Goal: Communication & Community: Answer question/provide support

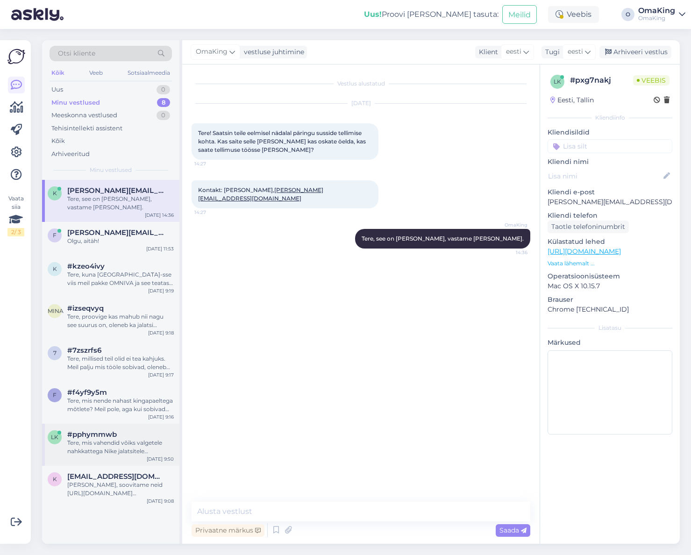
click at [103, 447] on div "lk #pphymmwb Tere, mis vahendid võiks valgetele nahkkattega Nike jalatsitele ho…" at bounding box center [110, 445] width 137 height 42
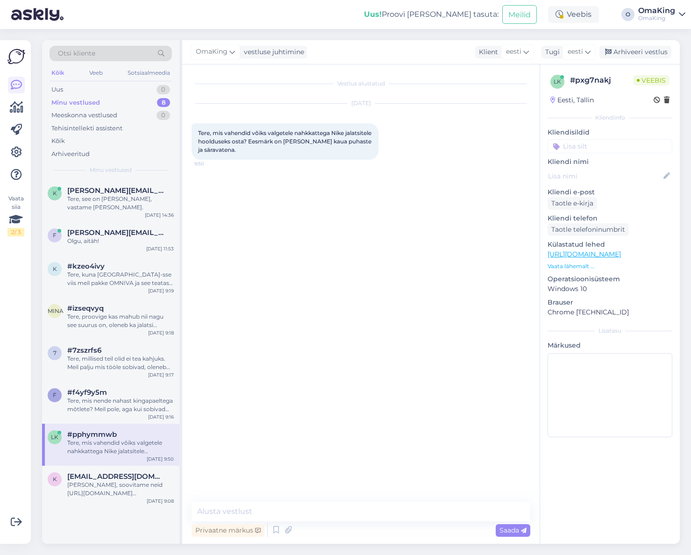
click at [69, 102] on font "Minu vestlused" at bounding box center [75, 102] width 49 height 7
click at [73, 153] on font "Arhiveeritud" at bounding box center [70, 153] width 38 height 7
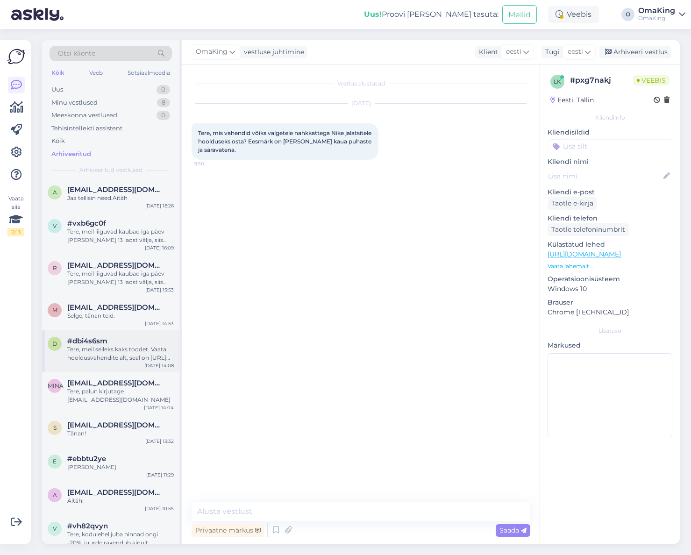
scroll to position [234, 0]
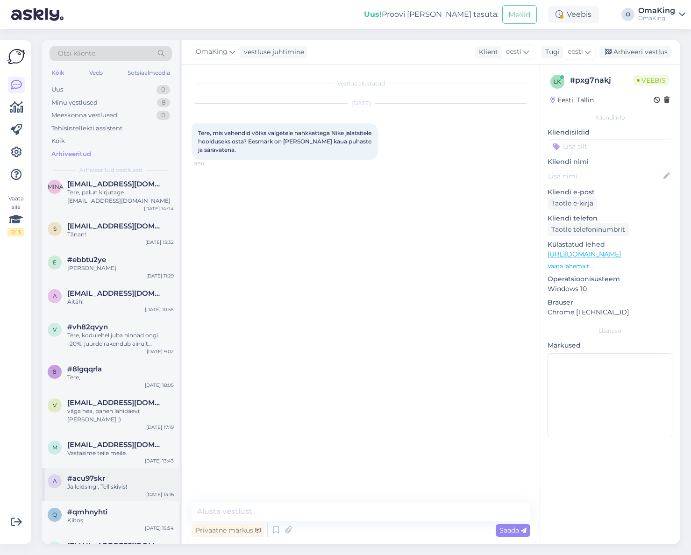
click at [97, 474] on font "#acu97skr" at bounding box center [86, 478] width 38 height 9
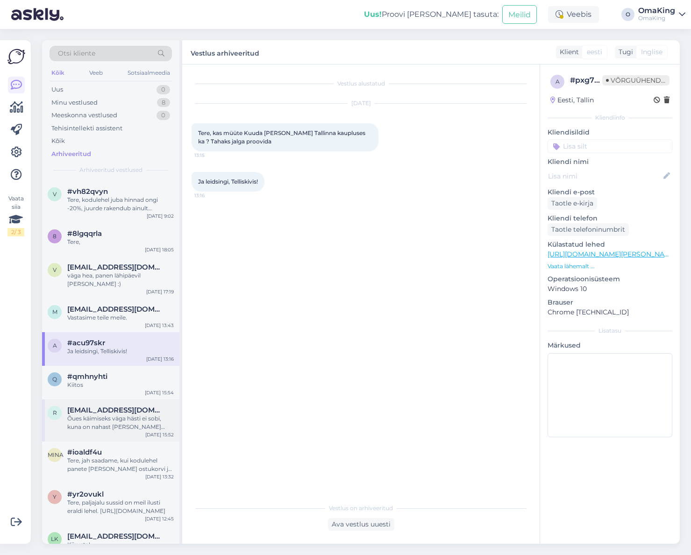
scroll to position [374, 0]
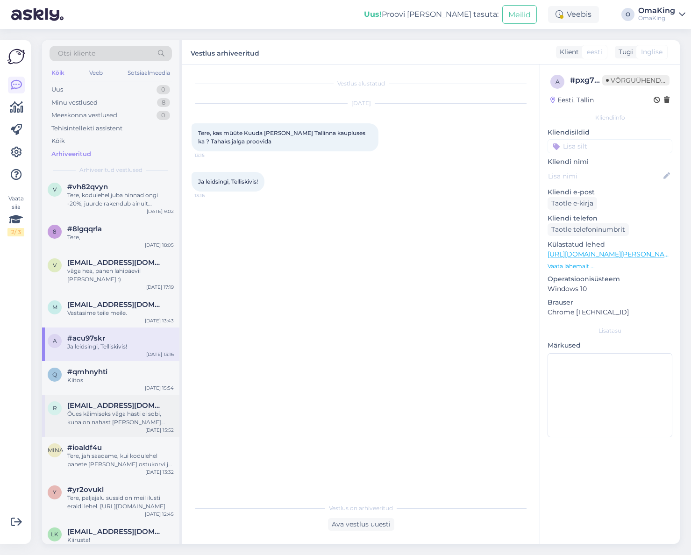
click at [96, 412] on font "Õues käimiseks väga hästi ei sobi, kuna on nahast [PERSON_NAME] kardavad niisku…" at bounding box center [119, 426] width 105 height 32
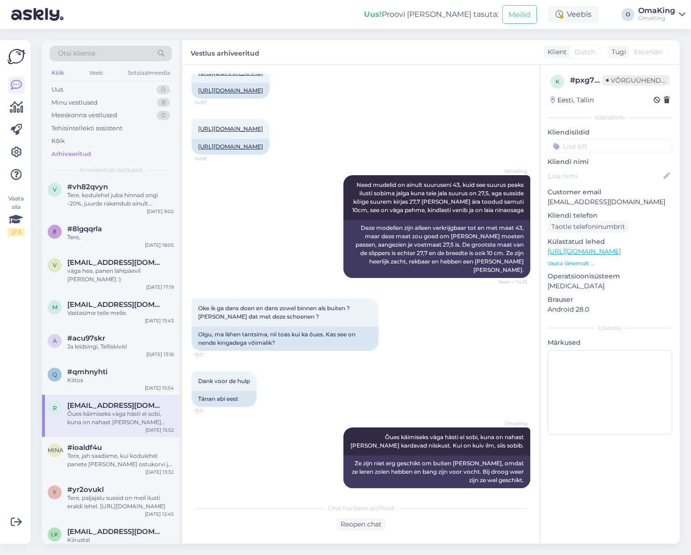
scroll to position [453, 0]
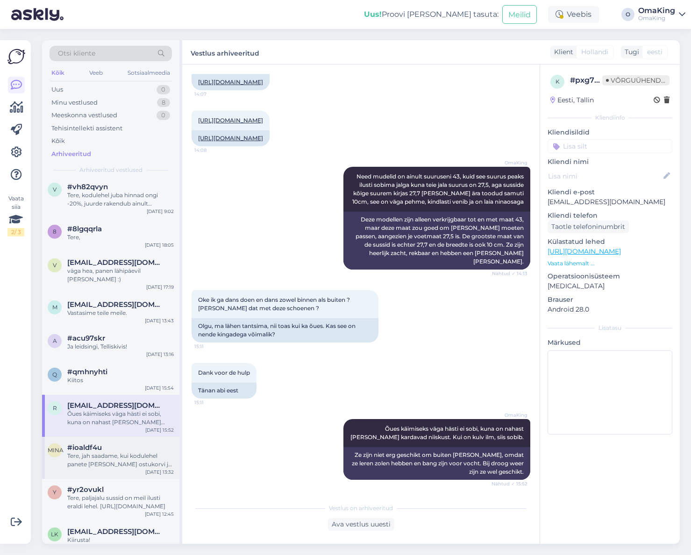
click at [96, 452] on font "Tere, jah saadame, kui kodulehel panete [PERSON_NAME] ostukorvi ja lähete maksm…" at bounding box center [120, 476] width 106 height 49
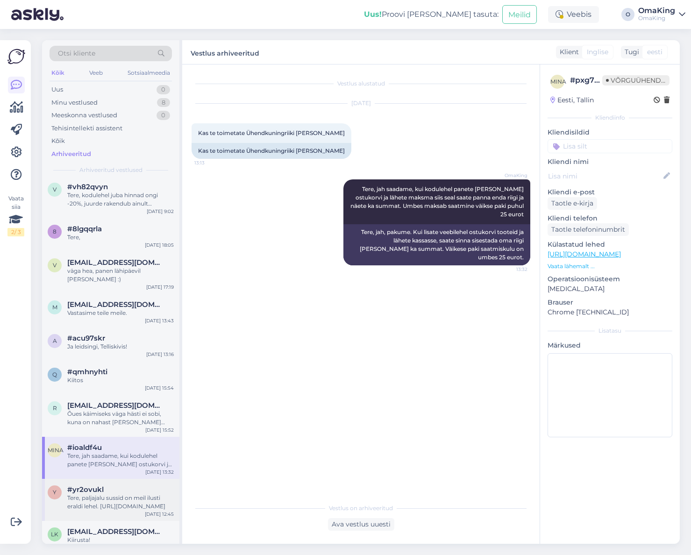
drag, startPoint x: 86, startPoint y: 483, endPoint x: 94, endPoint y: 475, distance: 11.6
click at [85, 485] on font "#yr2ovukl" at bounding box center [85, 489] width 36 height 9
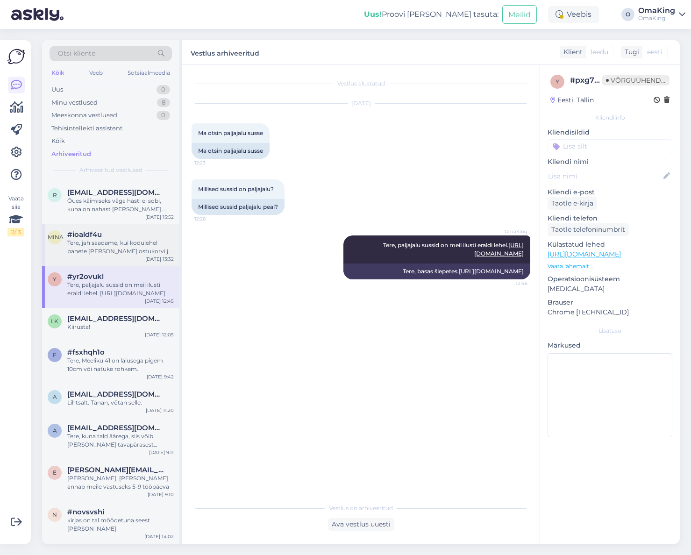
scroll to position [607, 0]
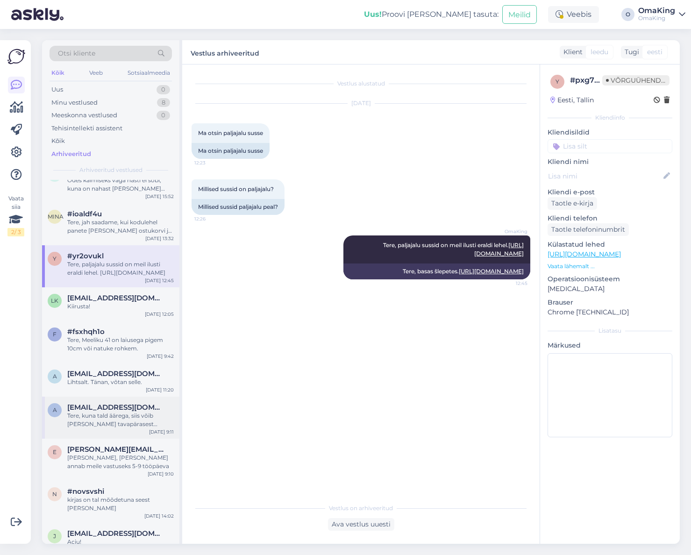
click at [90, 412] on font "Tere, kuna tald äärega, siis võib [PERSON_NAME] tavapärasest suurem number." at bounding box center [112, 424] width 90 height 24
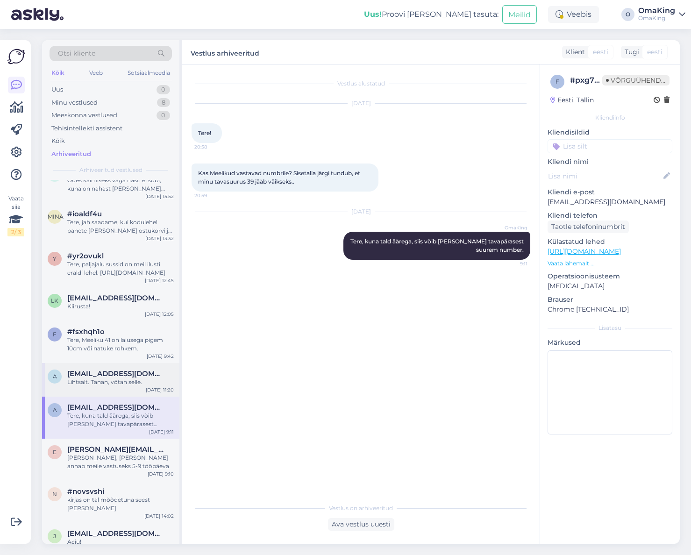
click at [96, 369] on font "[EMAIL_ADDRESS][DOMAIN_NAME]" at bounding box center [131, 373] width 128 height 9
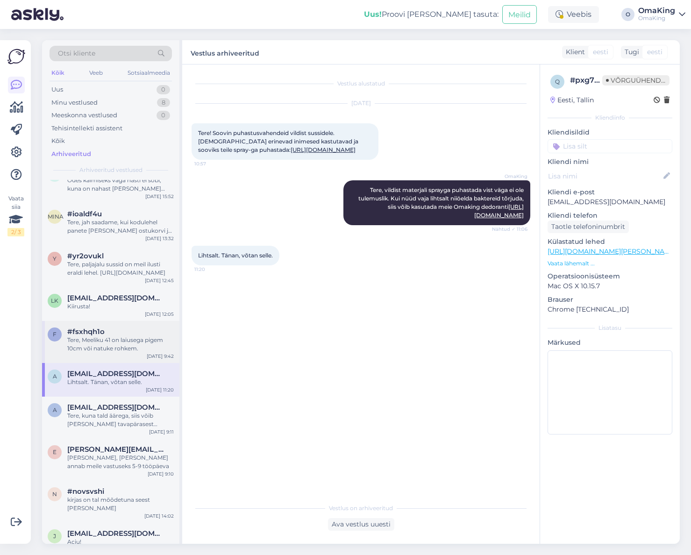
click at [99, 327] on font "#fsxhqh1o" at bounding box center [85, 331] width 37 height 9
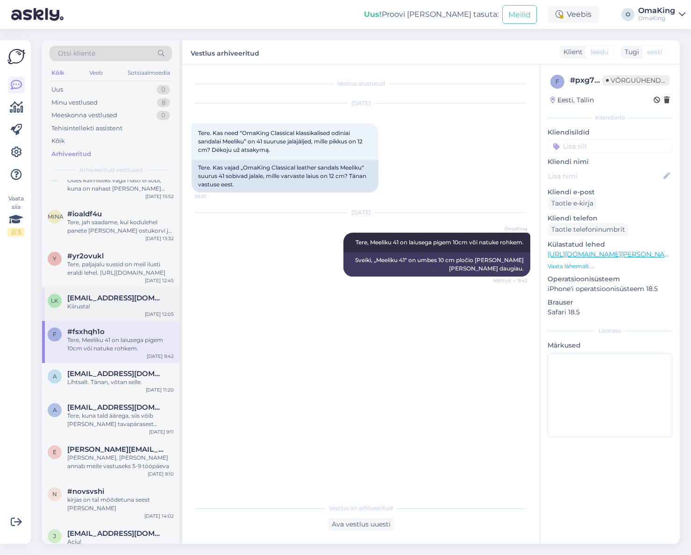
click at [91, 293] on font "[EMAIL_ADDRESS][DOMAIN_NAME]" at bounding box center [131, 297] width 128 height 9
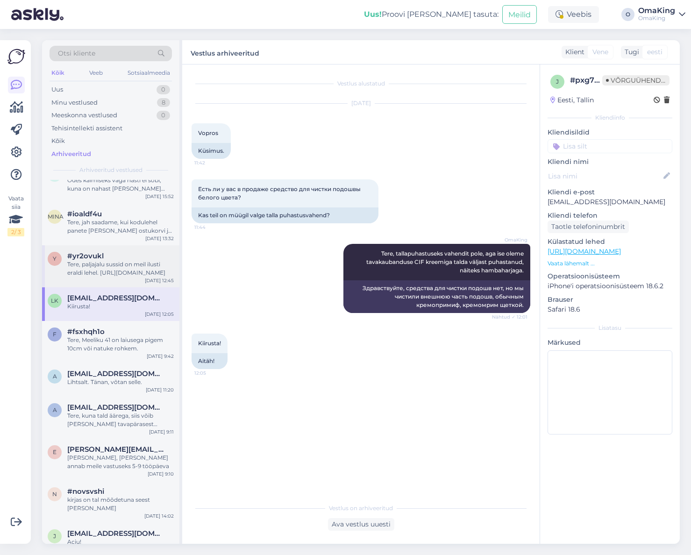
click at [87, 251] on font "#yr2ovukl" at bounding box center [85, 255] width 36 height 9
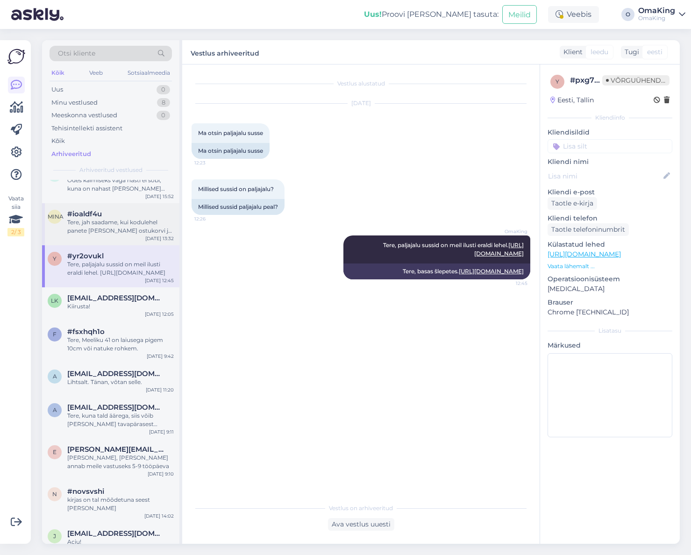
click at [95, 218] on div "Tere, jah saadame, kui kodulehel panete [PERSON_NAME] ostukorvi ja lähete maksm…" at bounding box center [120, 226] width 107 height 17
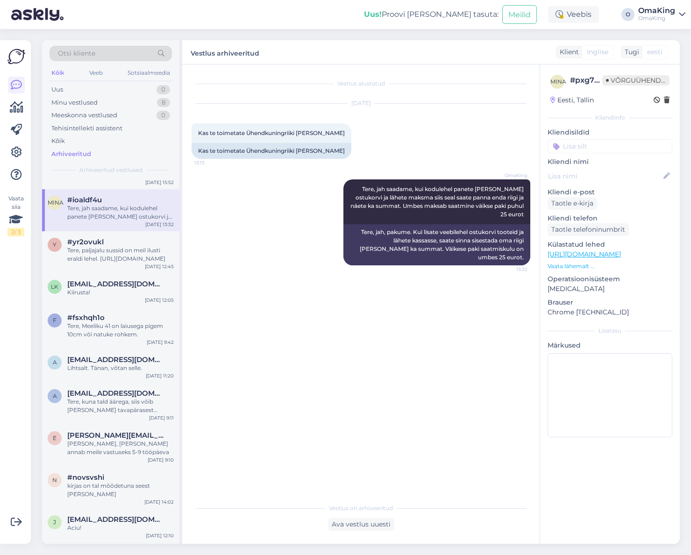
scroll to position [467, 0]
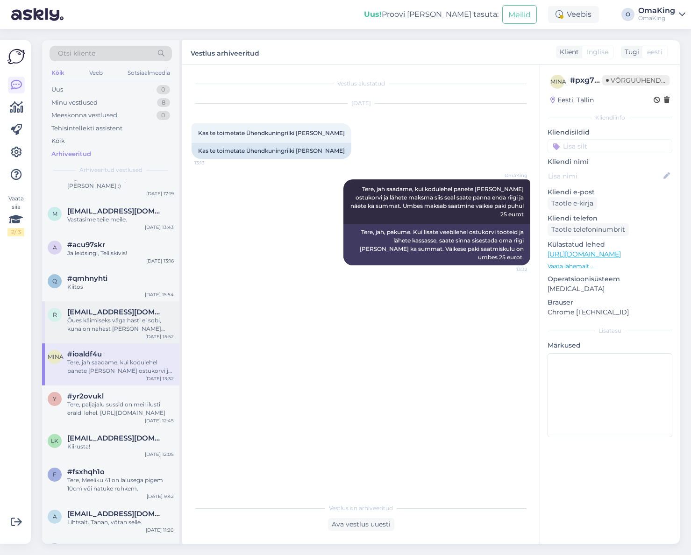
drag, startPoint x: 85, startPoint y: 308, endPoint x: 84, endPoint y: 294, distance: 14.6
click at [85, 316] on div "Õues käimiseks väga hästi ei sobi, kuna on nahast [PERSON_NAME] kardavad niisku…" at bounding box center [120, 324] width 107 height 17
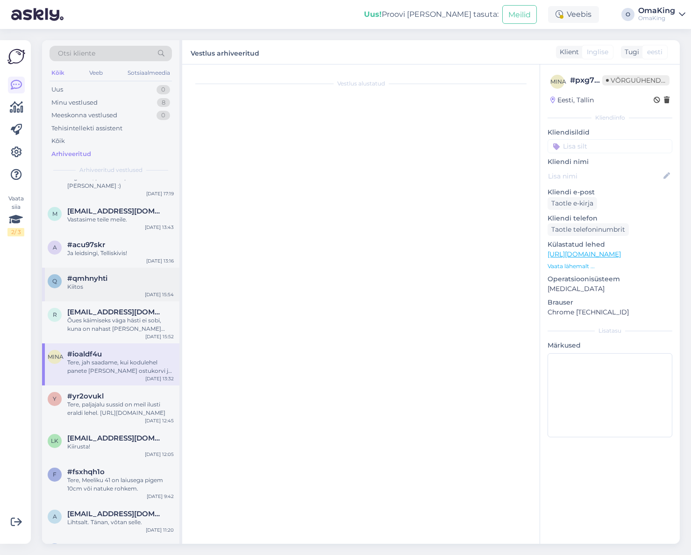
scroll to position [453, 0]
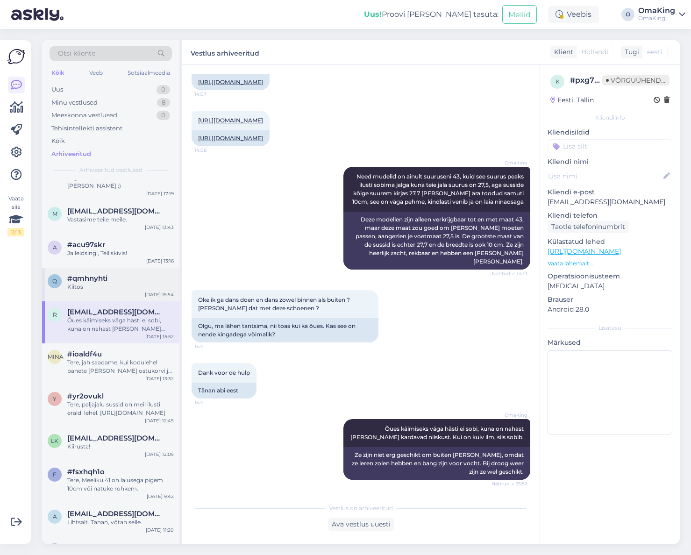
click at [83, 283] on div "Kiitos" at bounding box center [120, 287] width 107 height 8
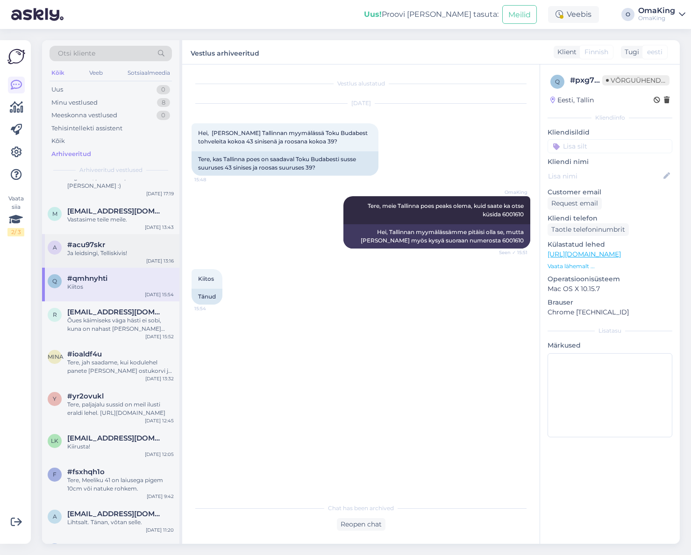
scroll to position [0, 0]
click at [81, 249] on font "Ja leidsingi, Telliskivis!" at bounding box center [97, 252] width 60 height 7
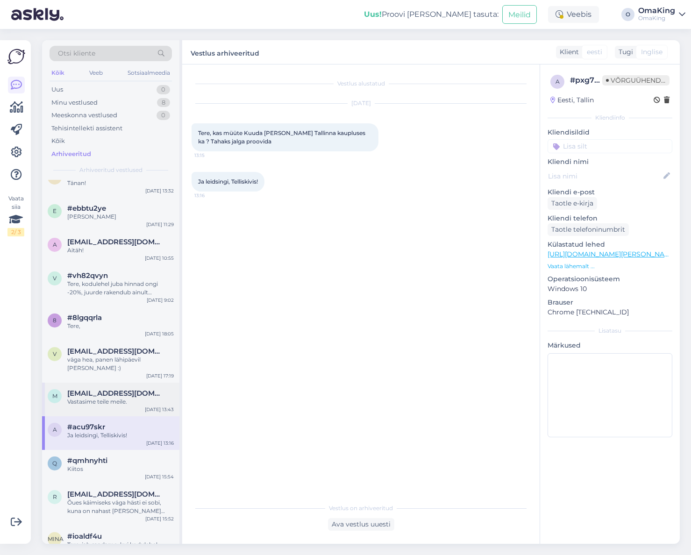
scroll to position [280, 0]
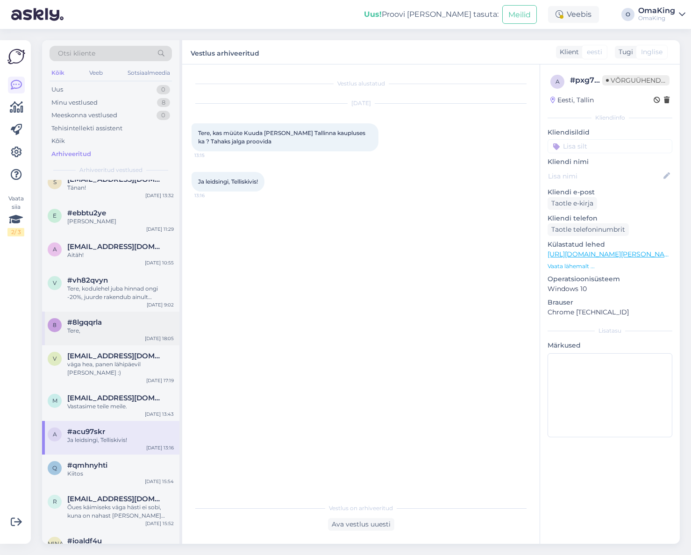
click at [96, 328] on div "Tere," at bounding box center [120, 331] width 107 height 8
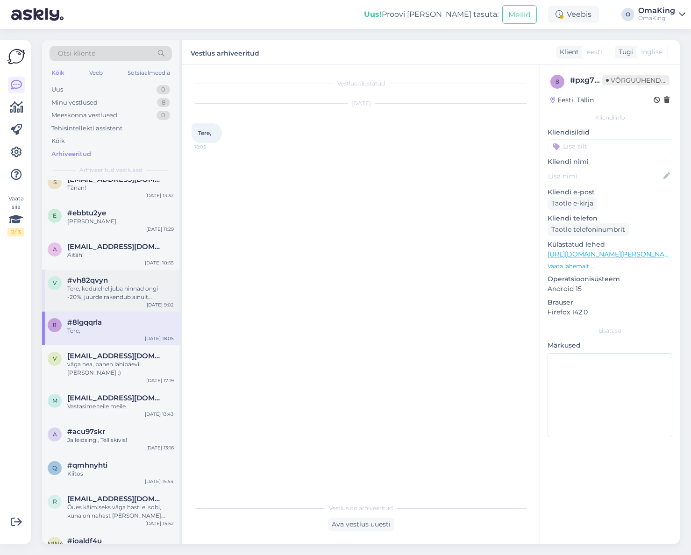
click at [92, 282] on font "#vh82qvyn" at bounding box center [87, 280] width 41 height 9
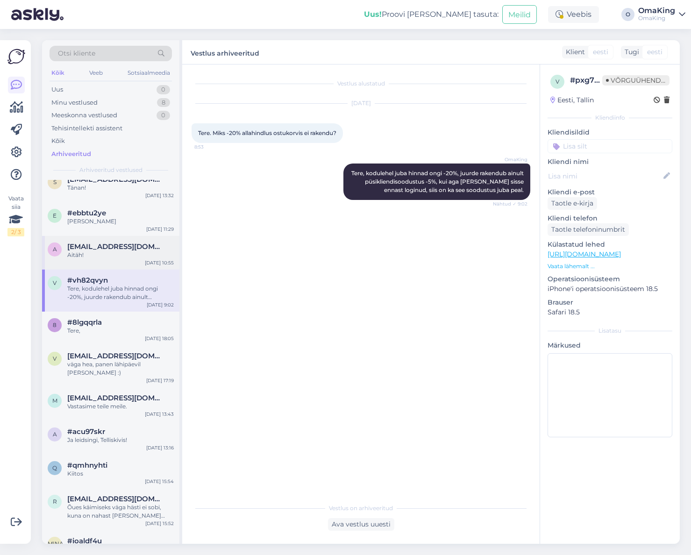
click at [90, 254] on div "Aitäh!" at bounding box center [120, 255] width 107 height 8
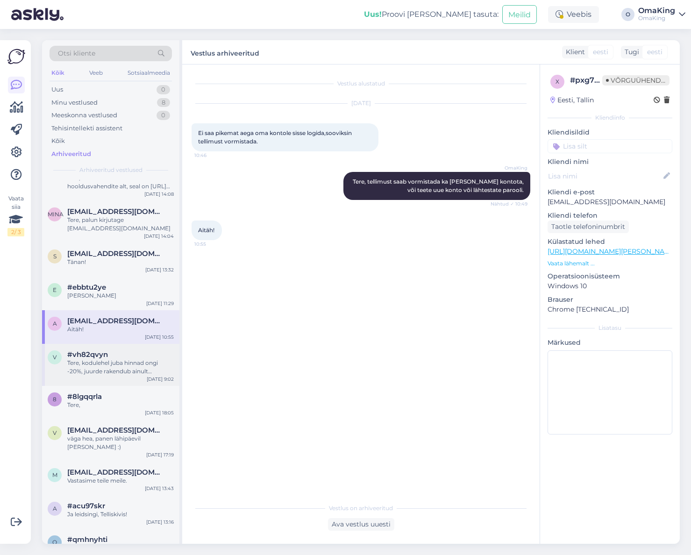
scroll to position [93, 0]
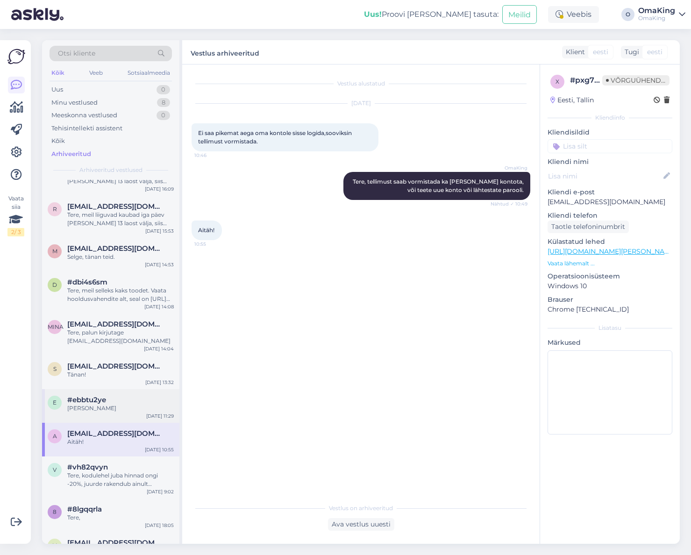
click at [85, 406] on font "[PERSON_NAME]" at bounding box center [91, 408] width 49 height 7
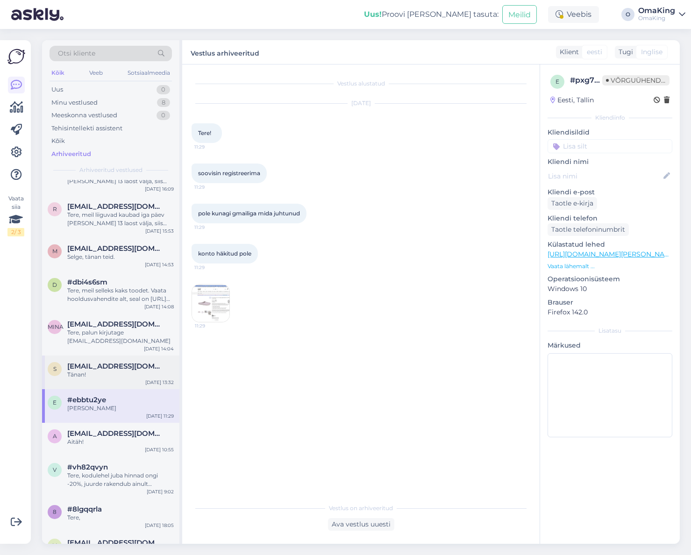
click at [98, 377] on div "Tänan!" at bounding box center [120, 374] width 107 height 8
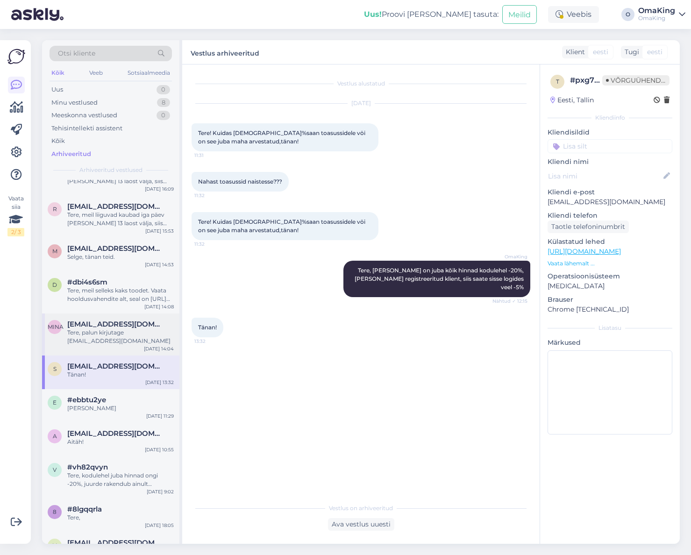
click at [105, 330] on font "Tere, palun kirjutage [EMAIL_ADDRESS][DOMAIN_NAME]" at bounding box center [118, 336] width 103 height 15
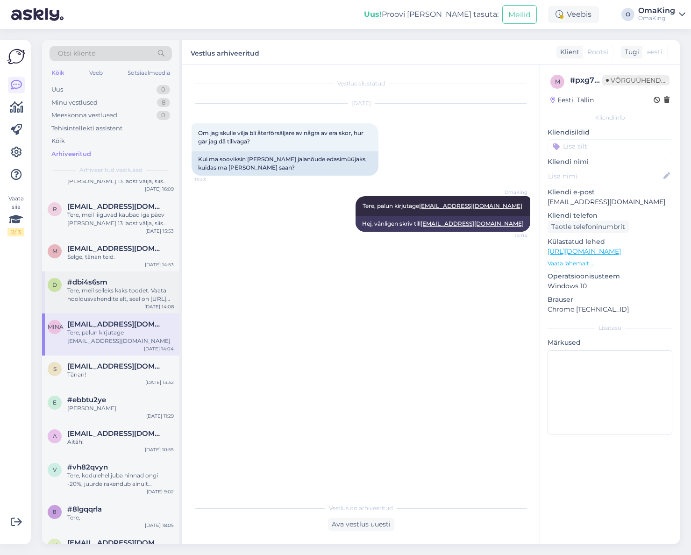
click at [101, 297] on font "Tere, meil selleks kaks toodet. Vaata hooldusvahendite alt, seal on [URL][DOMAI…" at bounding box center [118, 311] width 103 height 49
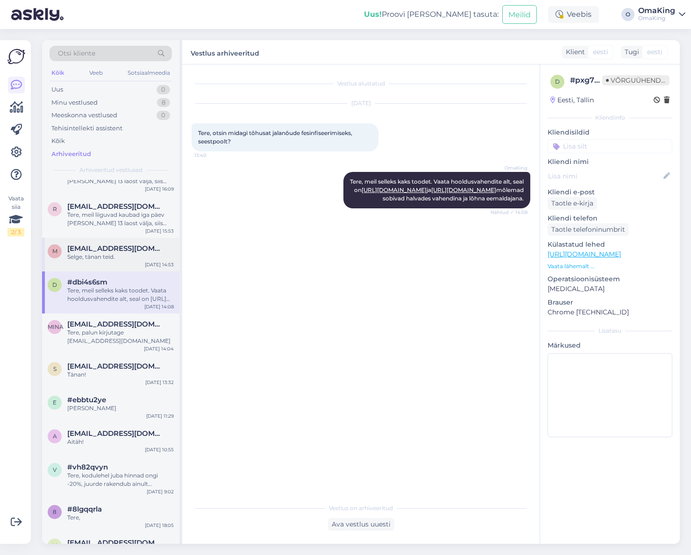
click at [100, 251] on font "[EMAIL_ADDRESS][DOMAIN_NAME]" at bounding box center [131, 248] width 128 height 9
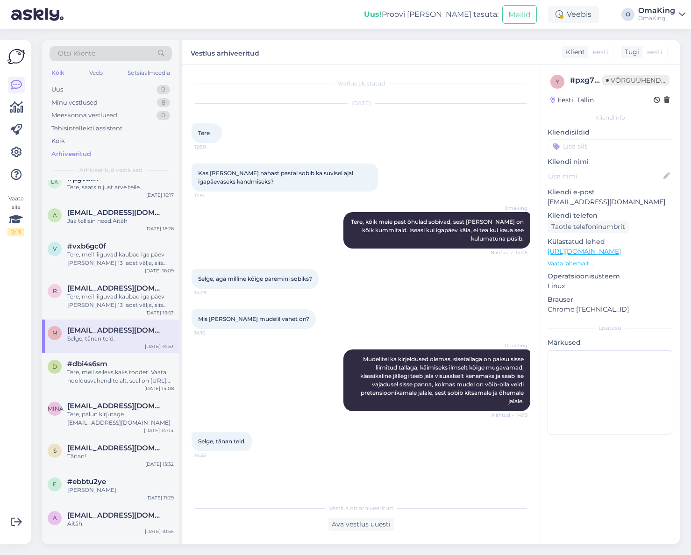
scroll to position [0, 0]
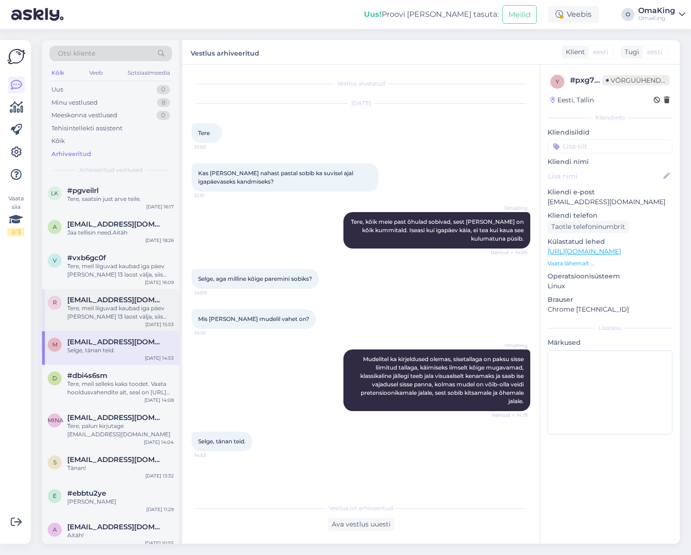
click at [107, 309] on font "Tere, meil liiguvad kaubad iga päev [PERSON_NAME] 13 laost välja, siis [PERSON_…" at bounding box center [120, 338] width 106 height 66
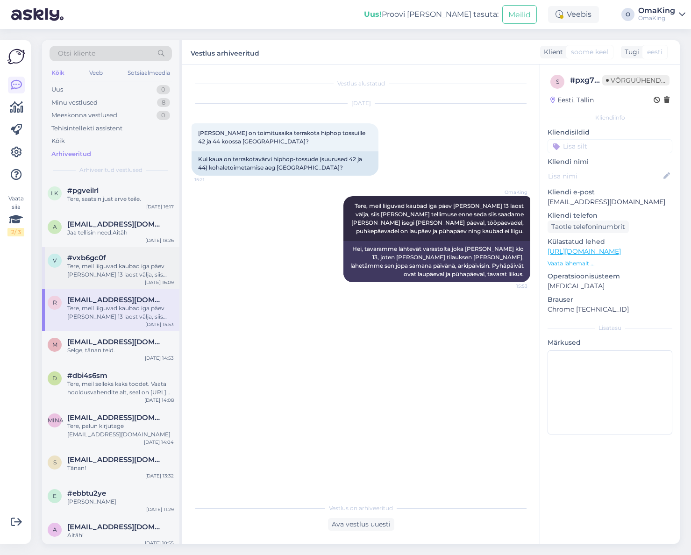
click at [88, 274] on font "Tere, meil liiguvad kaubad iga päev [PERSON_NAME] 13 laost välja, siis [PERSON_…" at bounding box center [120, 296] width 106 height 66
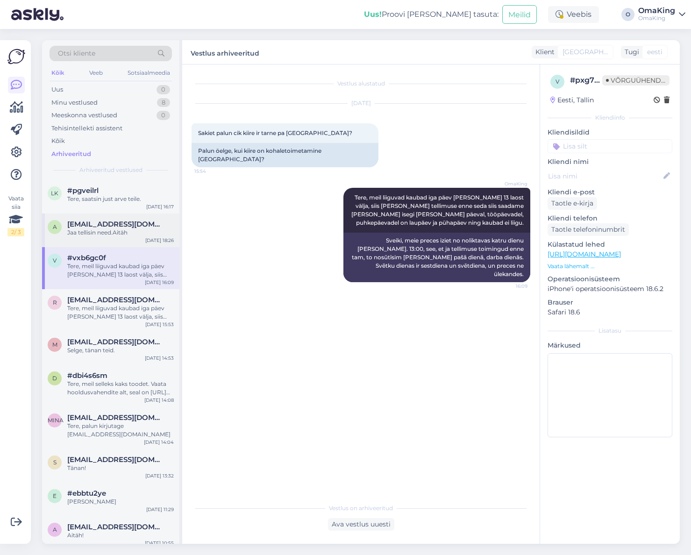
click at [99, 231] on font "Jaa tellisin need.Aitäh" at bounding box center [97, 232] width 60 height 7
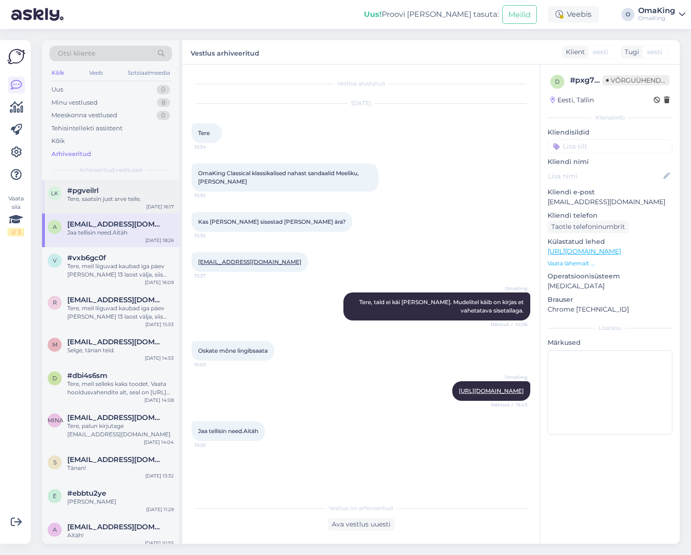
click at [77, 205] on div "lk #pgveilrl Tere, saatsin just arve teile. [DATE] 16:17" at bounding box center [110, 197] width 137 height 34
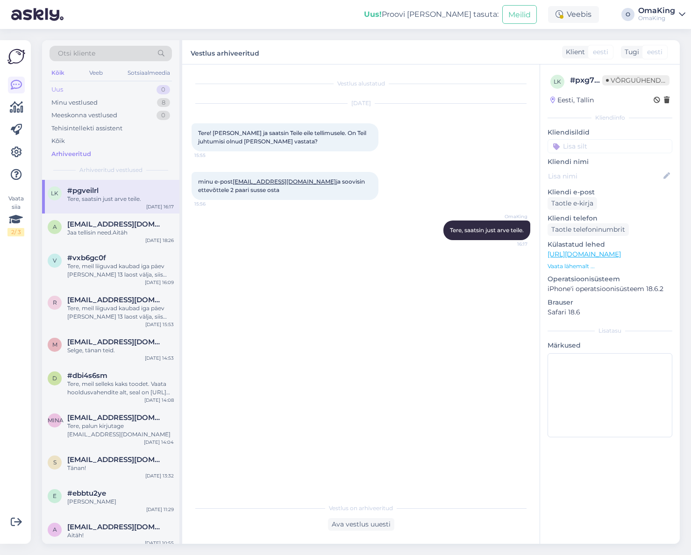
click at [56, 91] on font "Uus" at bounding box center [57, 88] width 12 height 7
